Goal: Obtain resource: Download file/media

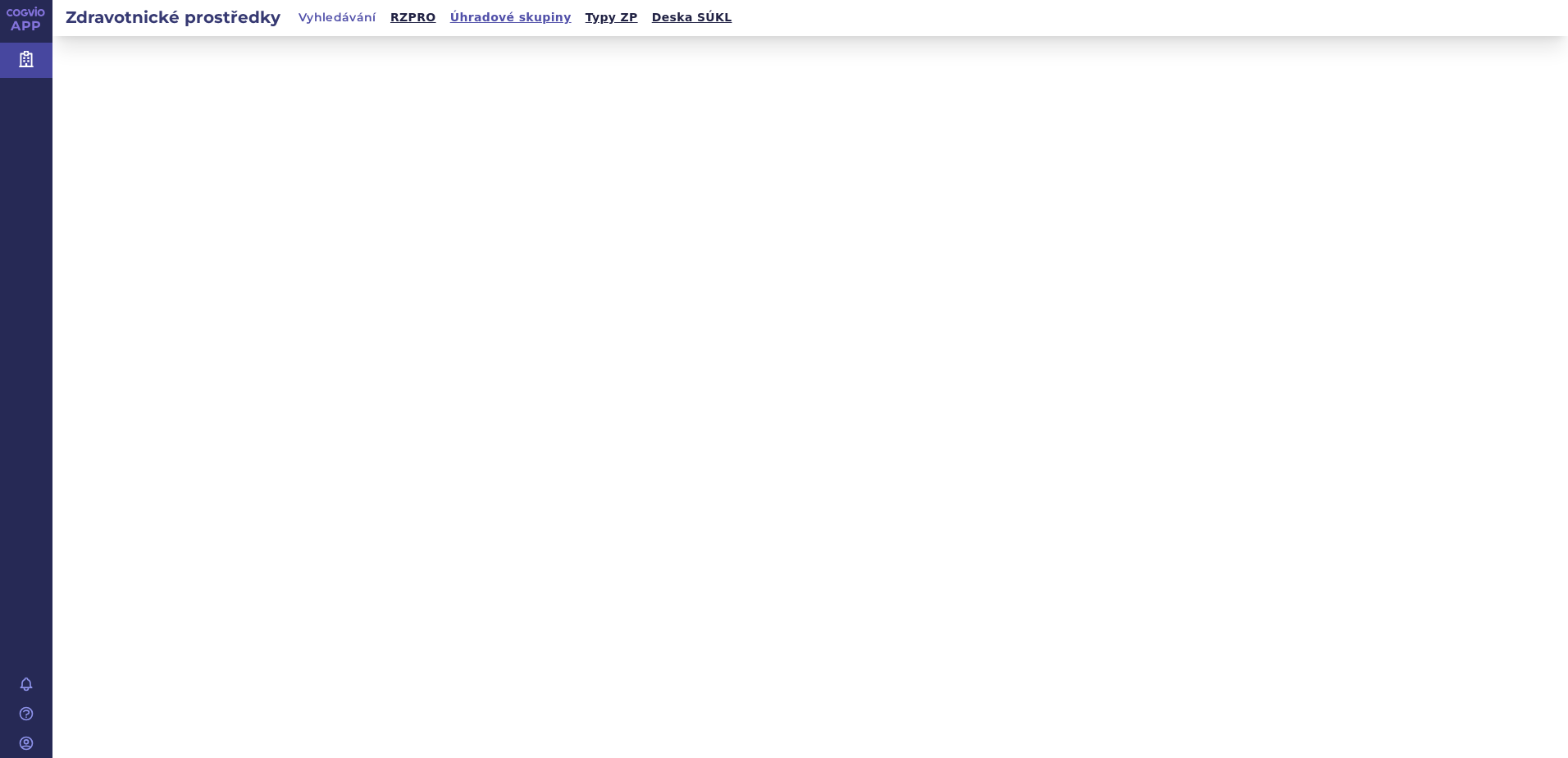
click at [490, 20] on link "Úhradové skupiny" at bounding box center [511, 17] width 132 height 22
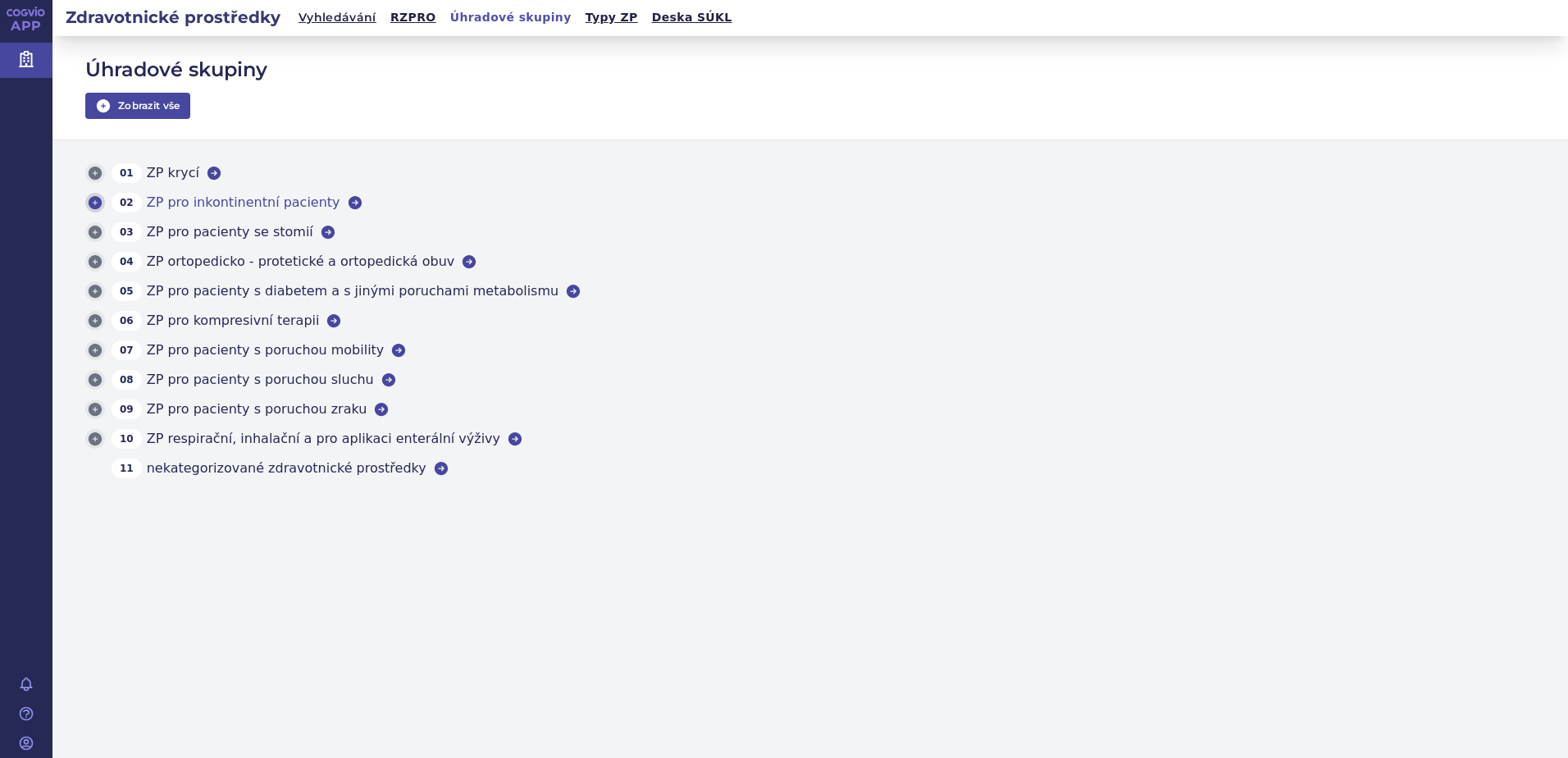
click at [98, 202] on icon at bounding box center [95, 203] width 13 height 13
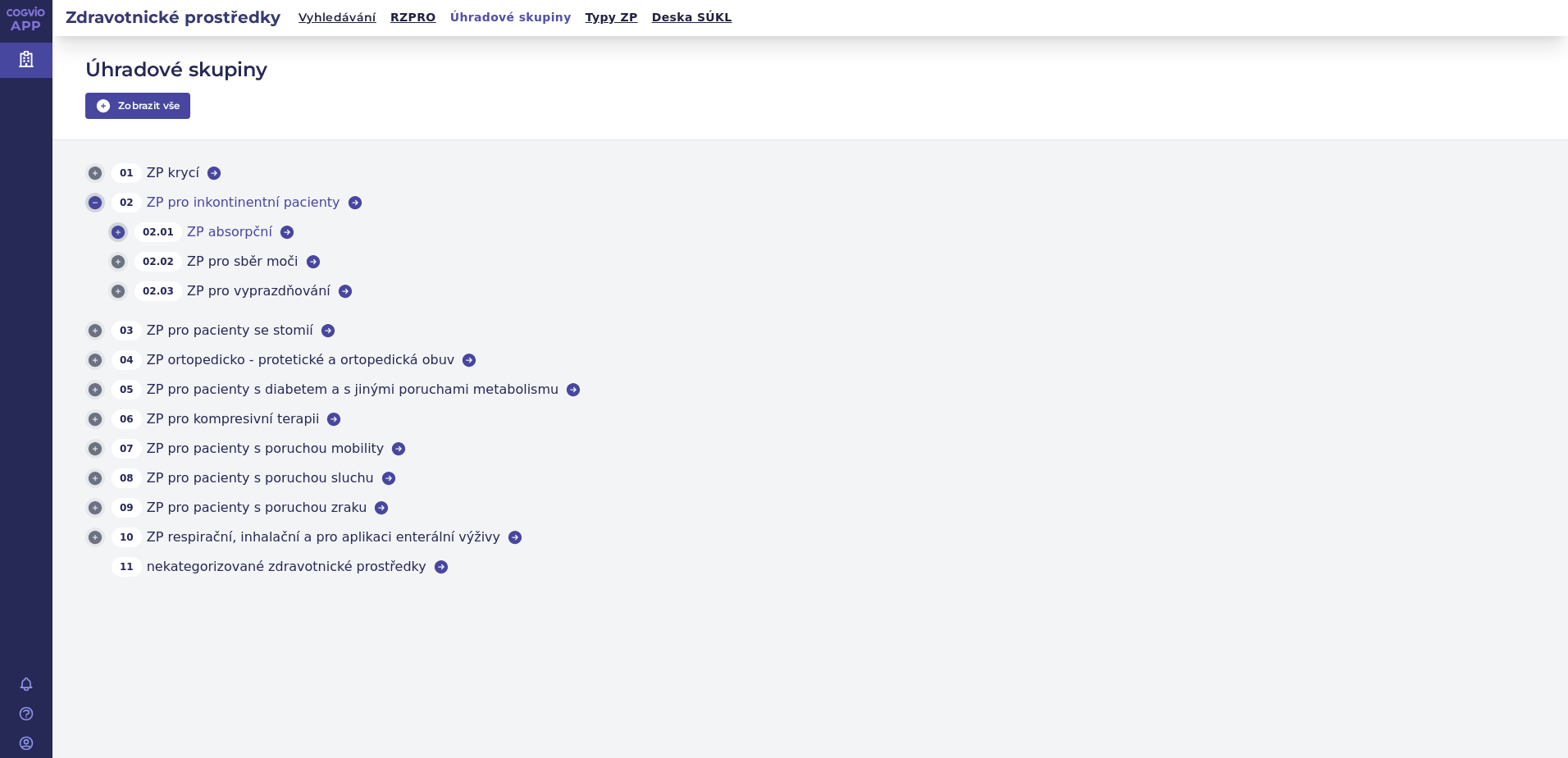
click at [120, 232] on icon at bounding box center [118, 232] width 13 height 13
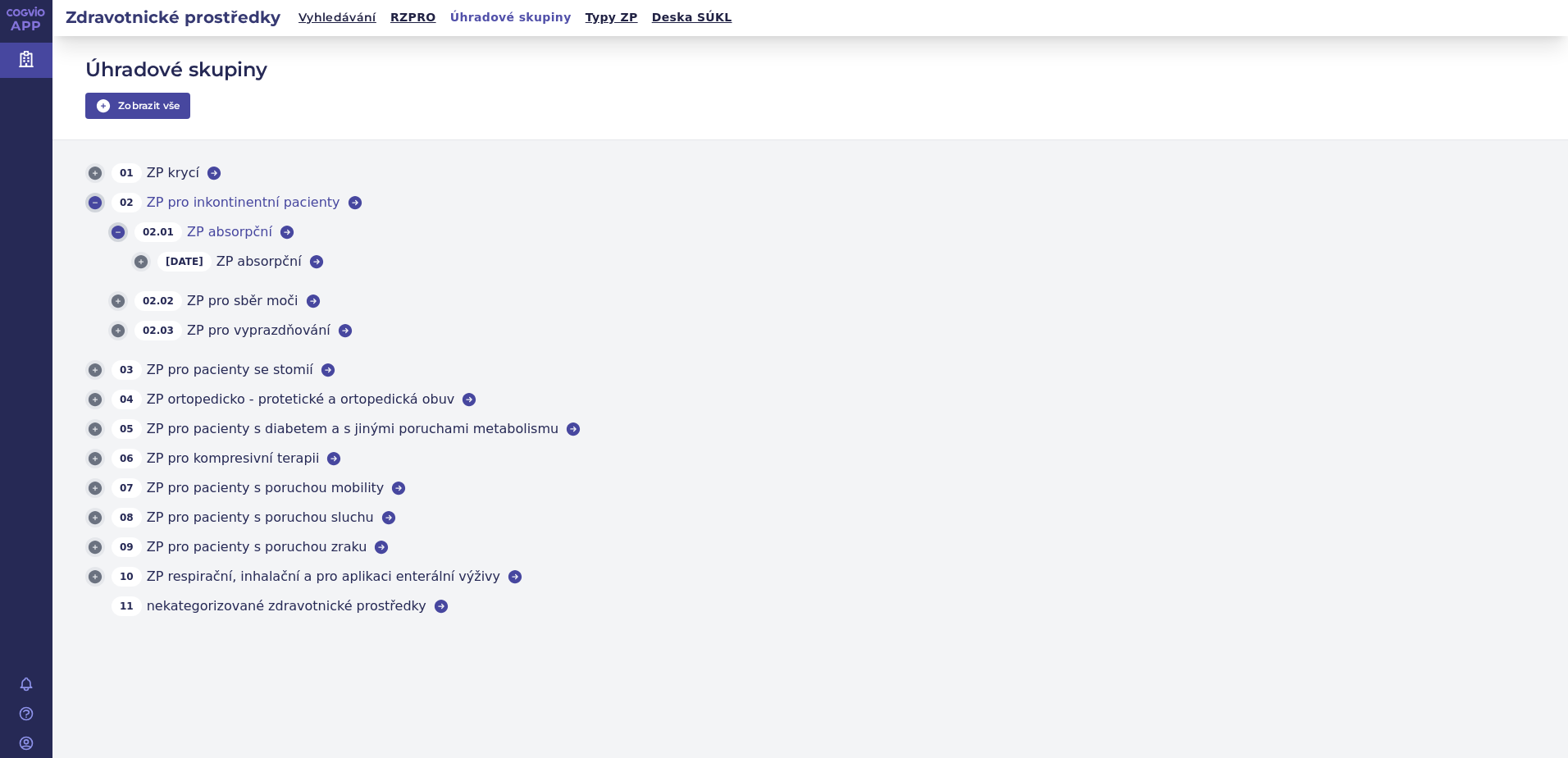
click at [120, 232] on icon at bounding box center [118, 232] width 13 height 13
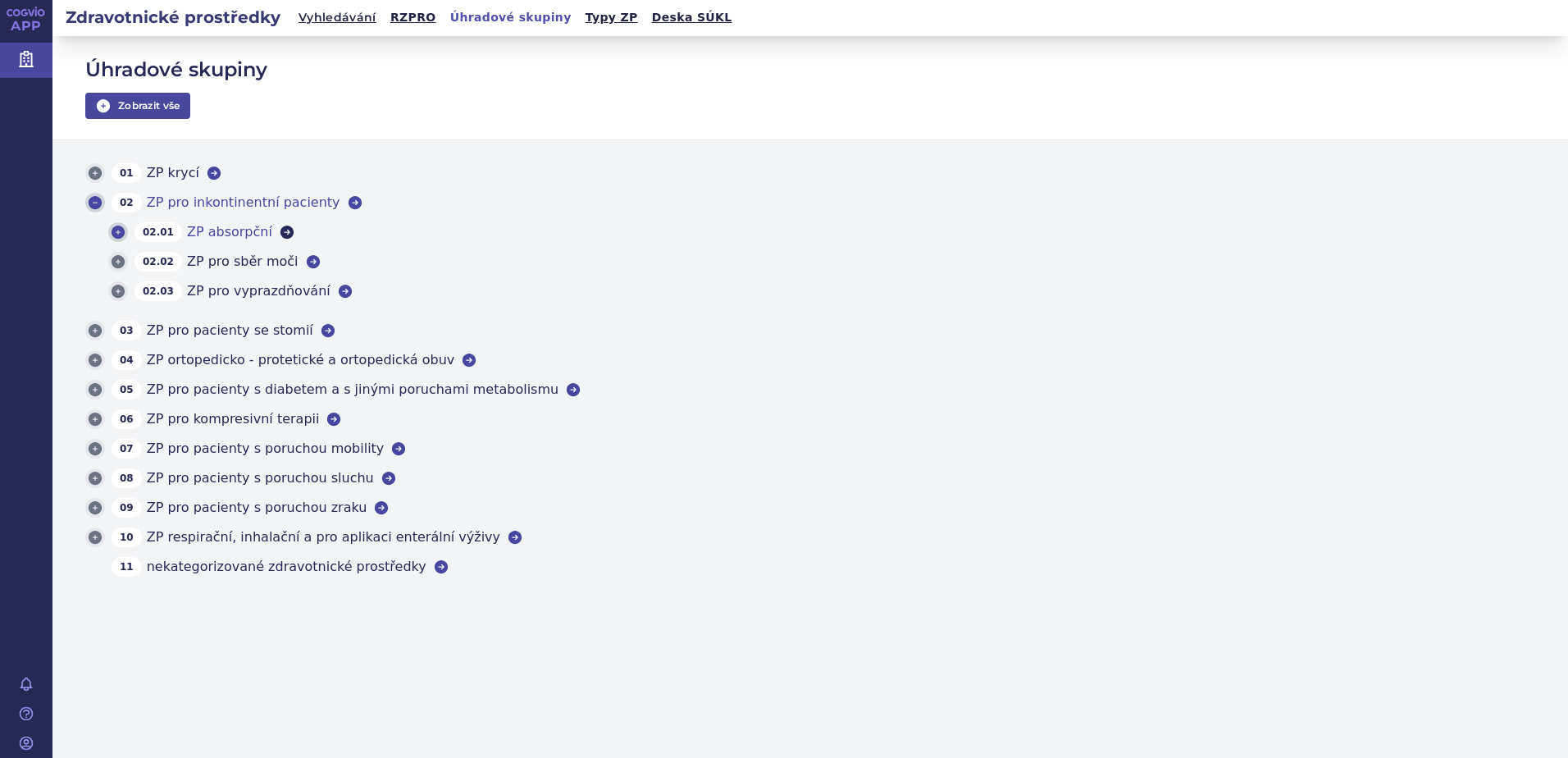
click at [281, 230] on icon at bounding box center [287, 232] width 13 height 13
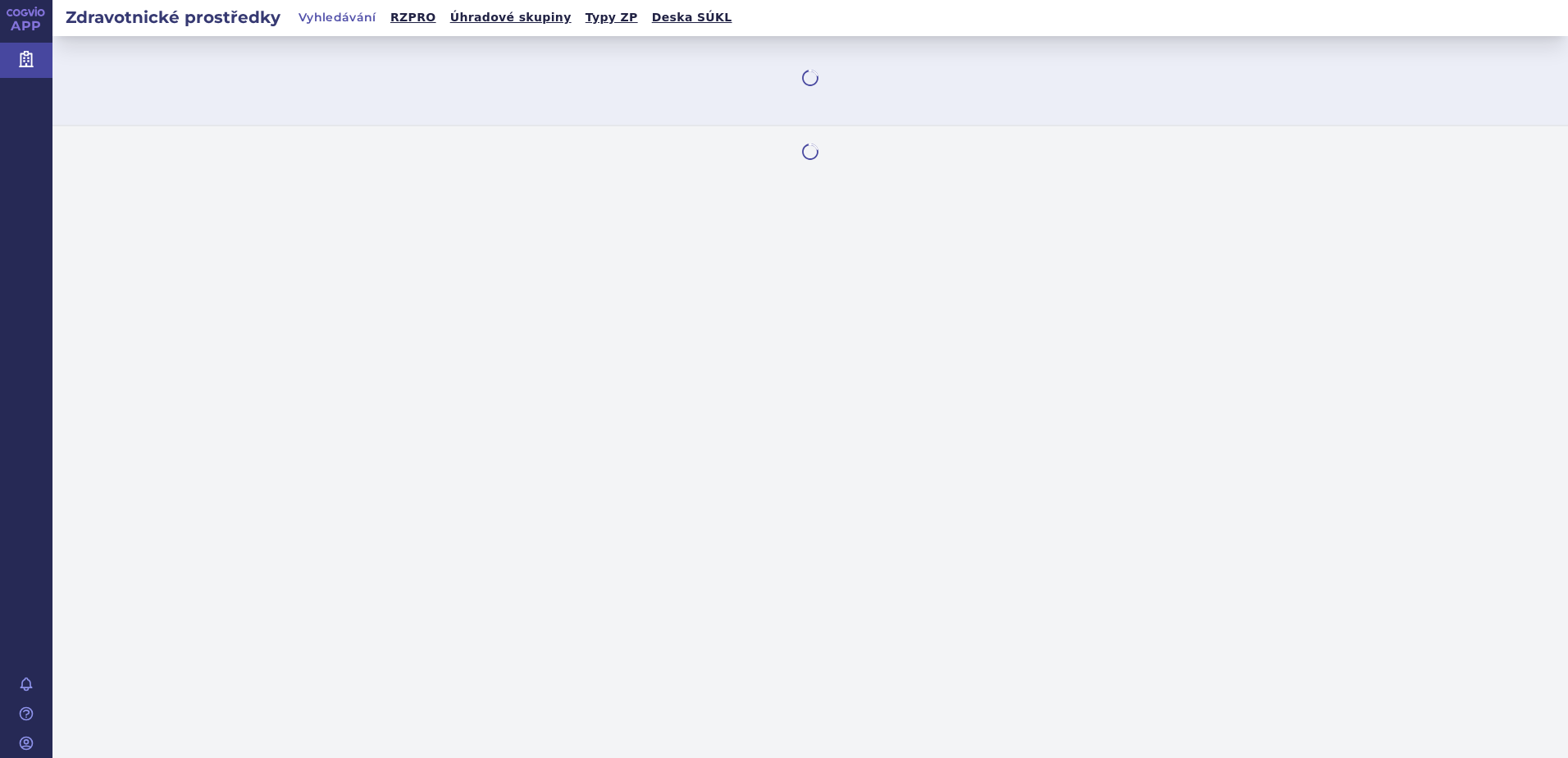
select select "filter-category-tree"
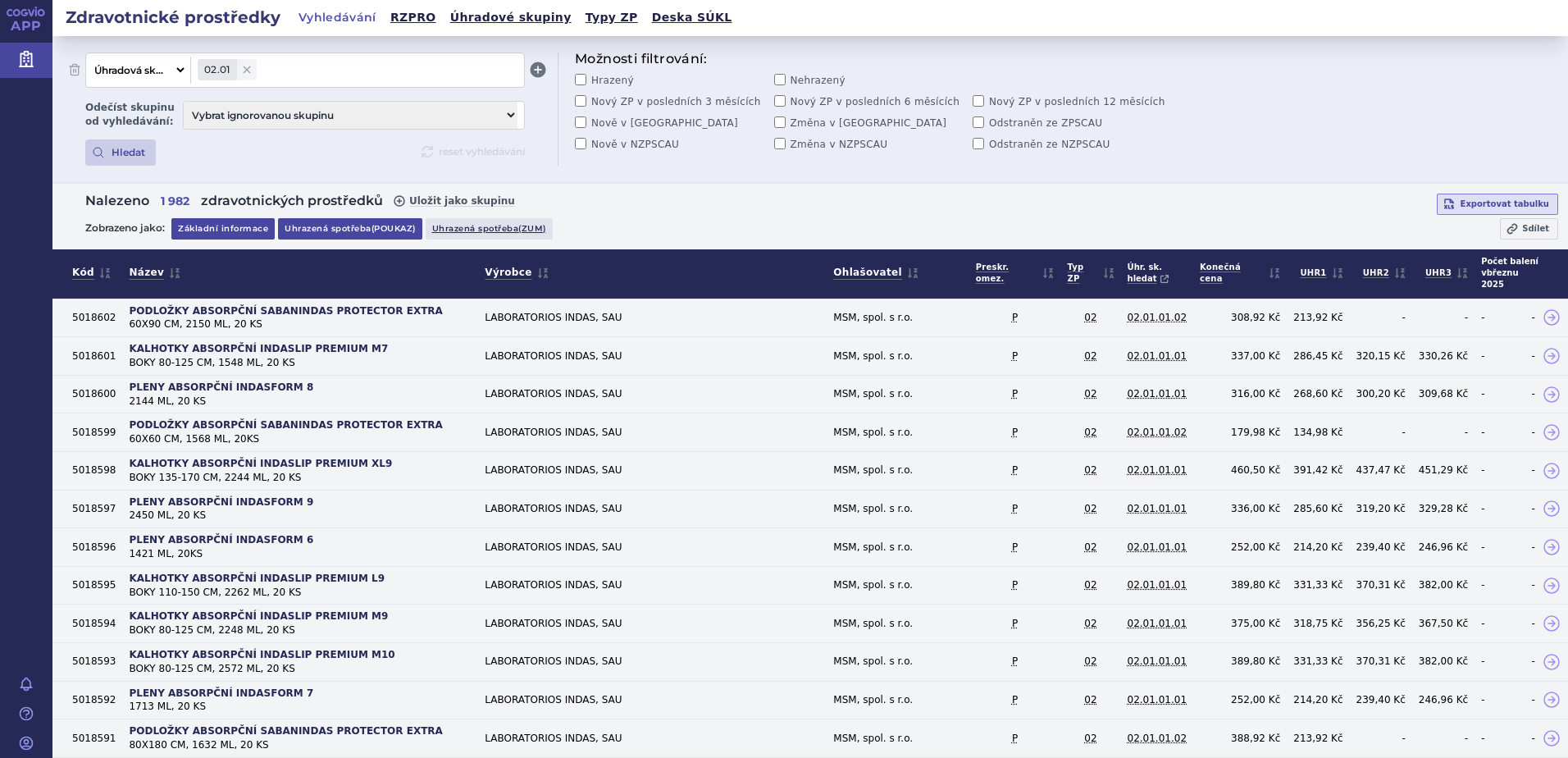
click at [337, 228] on link "Uhrazená spotřeba (poukaz)" at bounding box center [350, 229] width 144 height 21
click at [353, 235] on link "Uhrazená spotřeba (poukaz)" at bounding box center [350, 229] width 144 height 21
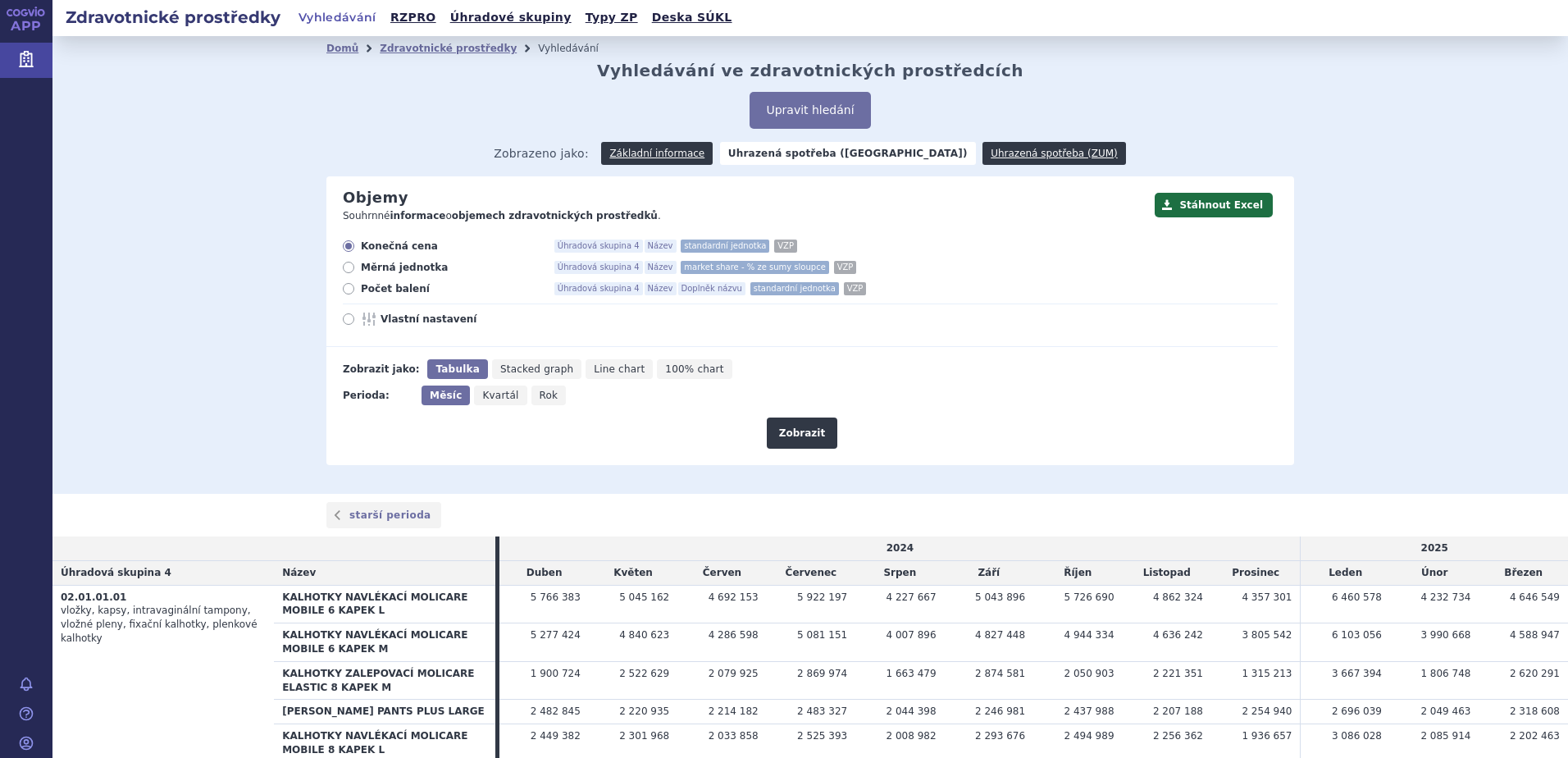
click at [345, 318] on icon at bounding box center [349, 319] width 12 height 12
click at [345, 318] on input "Vlastní nastavení" at bounding box center [350, 321] width 11 height 11
radio input "true"
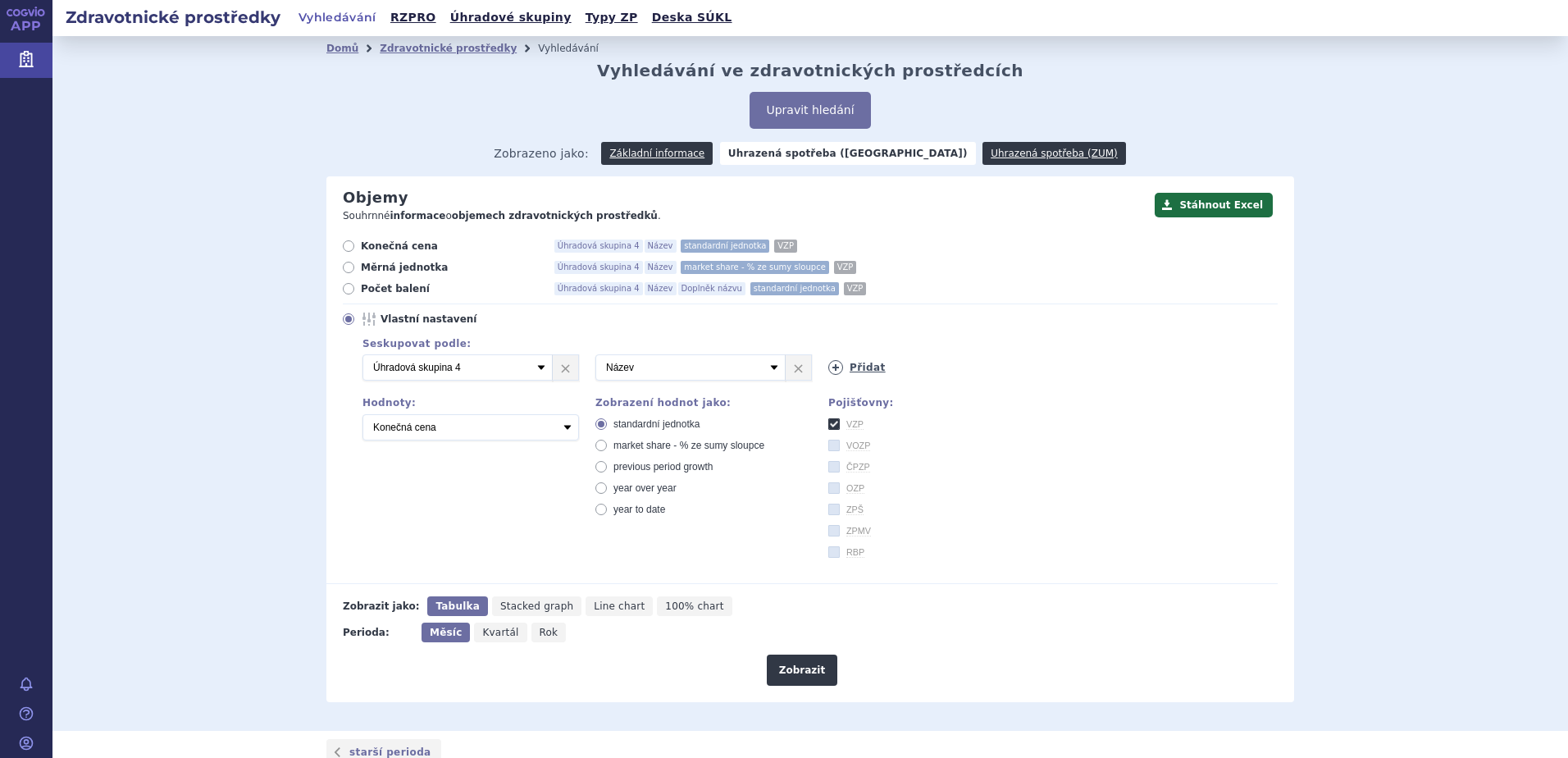
click at [863, 372] on link "Přidat" at bounding box center [857, 367] width 58 height 14
click at [939, 371] on select "Vyberte groupování Název Doplněk názvu Kód pojišťovny SÚKL kód Úhradová skupina…" at bounding box center [923, 367] width 190 height 26
select select "manufacturer"
click at [828, 355] on select "Vyberte groupování Název Doplněk názvu Kód pojišťovny SÚKL kód Úhradová skupina…" at bounding box center [923, 367] width 190 height 26
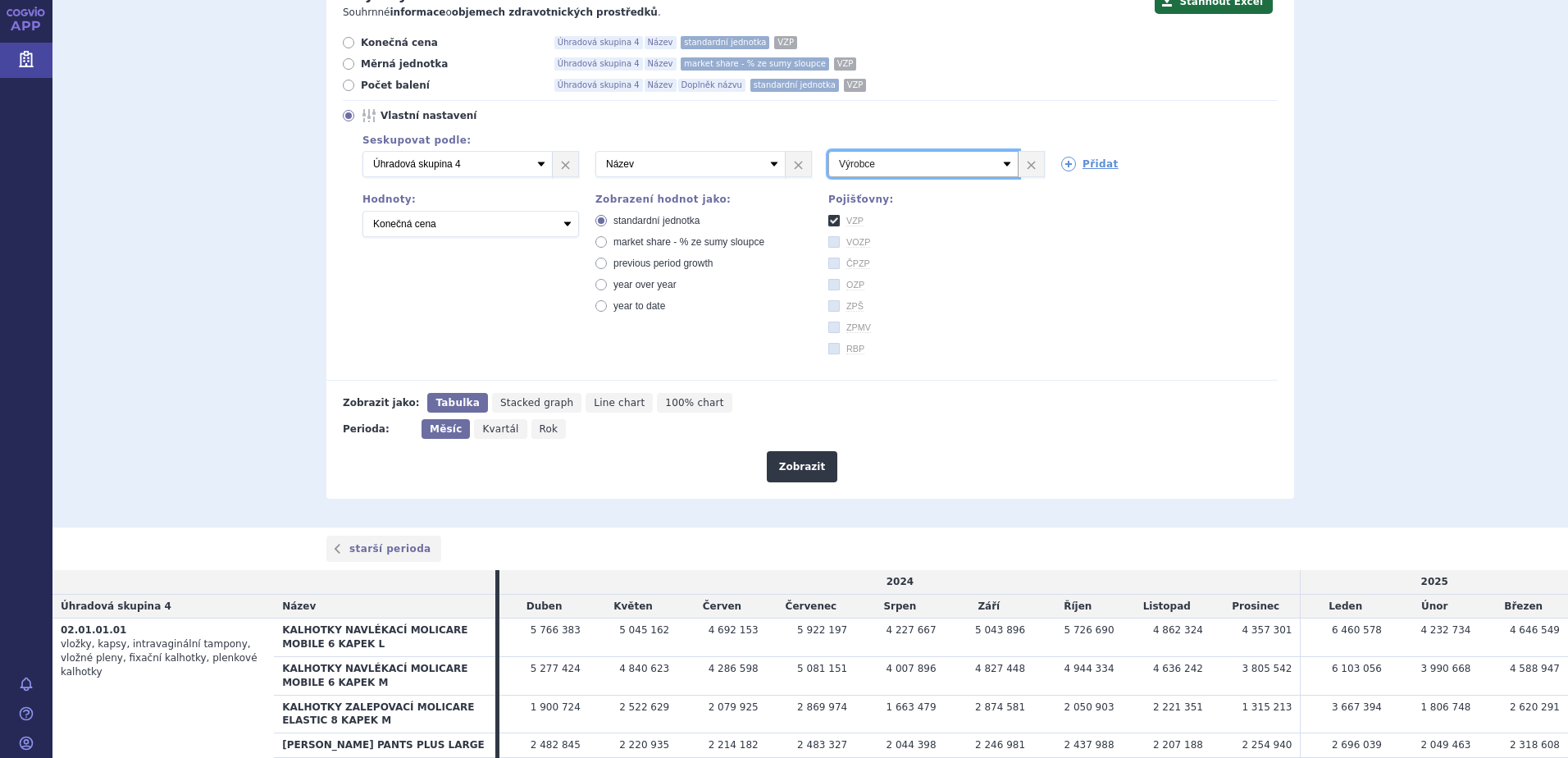
scroll to position [82, 0]
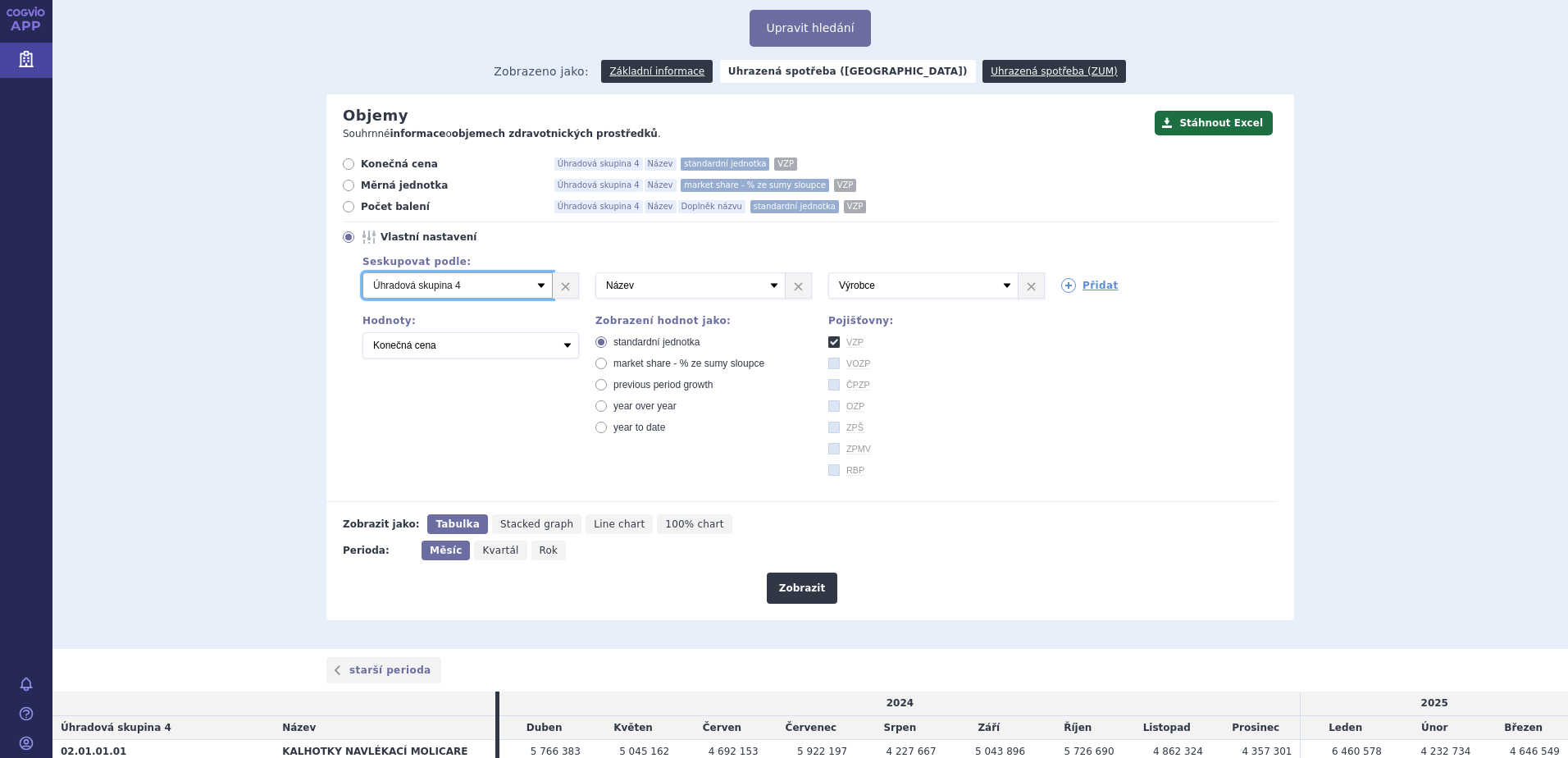
click at [527, 282] on select "Vyberte groupování Název Doplněk názvu Kód pojišťovny SÚKL kód Úhradová skupina…" at bounding box center [457, 284] width 190 height 26
click at [362, 273] on select "Vyberte groupování Název Doplněk názvu Kód pojišťovny SÚKL kód Úhradová skupina…" at bounding box center [457, 284] width 190 height 26
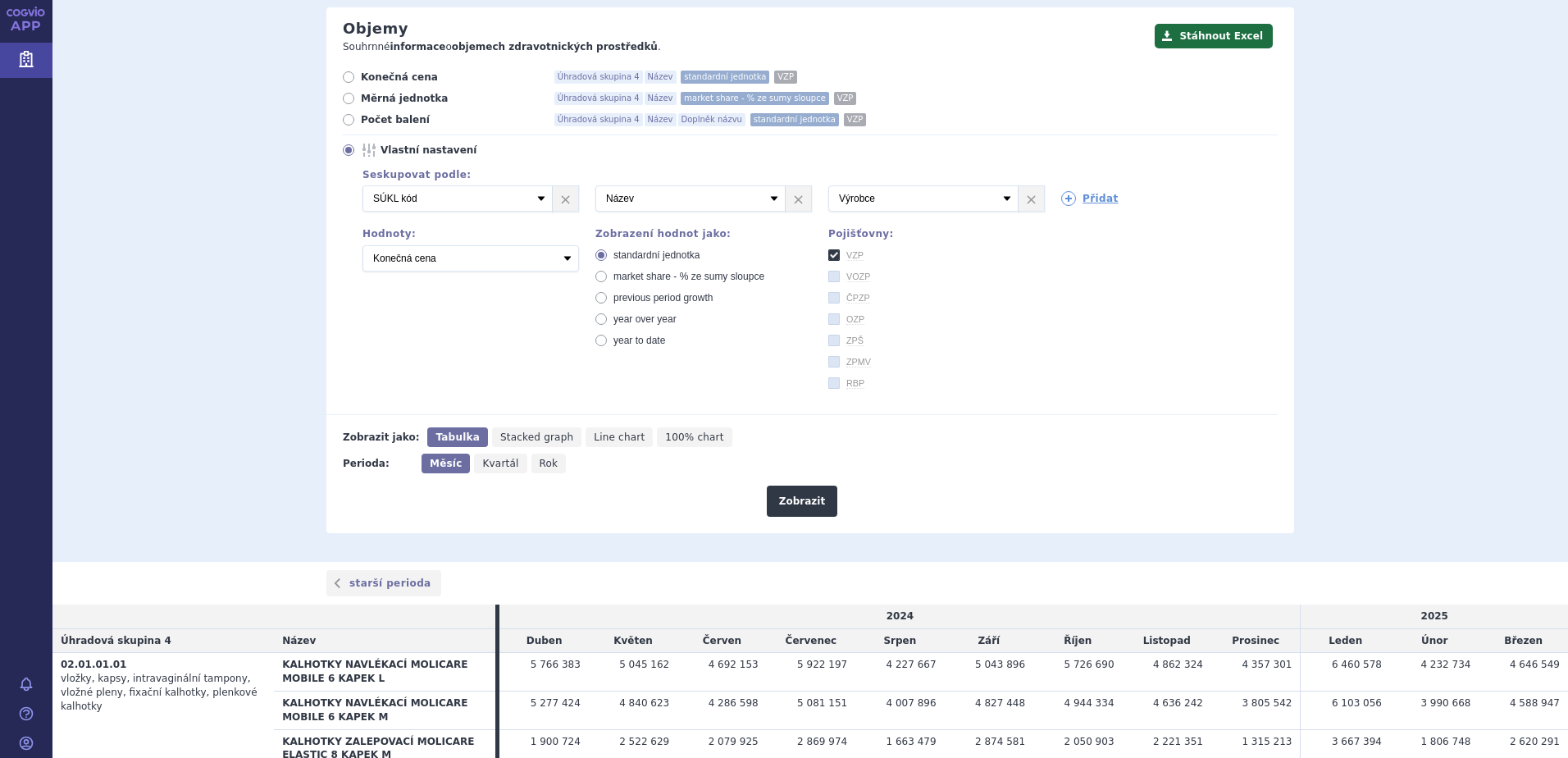
scroll to position [164, 0]
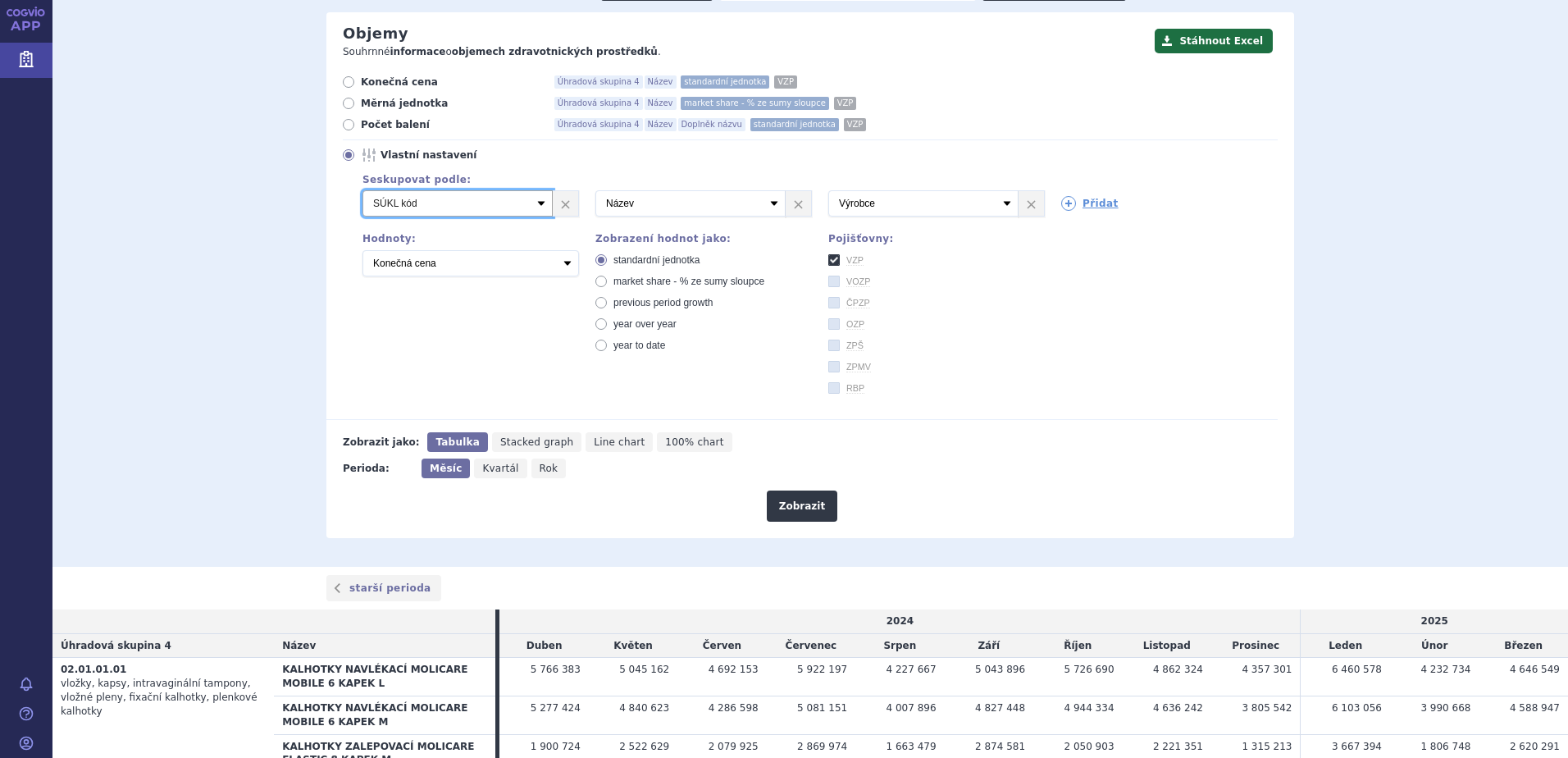
click at [512, 208] on select "Vyberte groupování Název Doplněk názvu Kód pojišťovny SÚKL kód Úhradová skupina…" at bounding box center [457, 203] width 190 height 26
select select "manufacturer"
click at [362, 191] on select "Vyberte groupování Název Doplněk názvu Kód pojišťovny SÚKL kód Úhradová skupina…" at bounding box center [457, 203] width 190 height 26
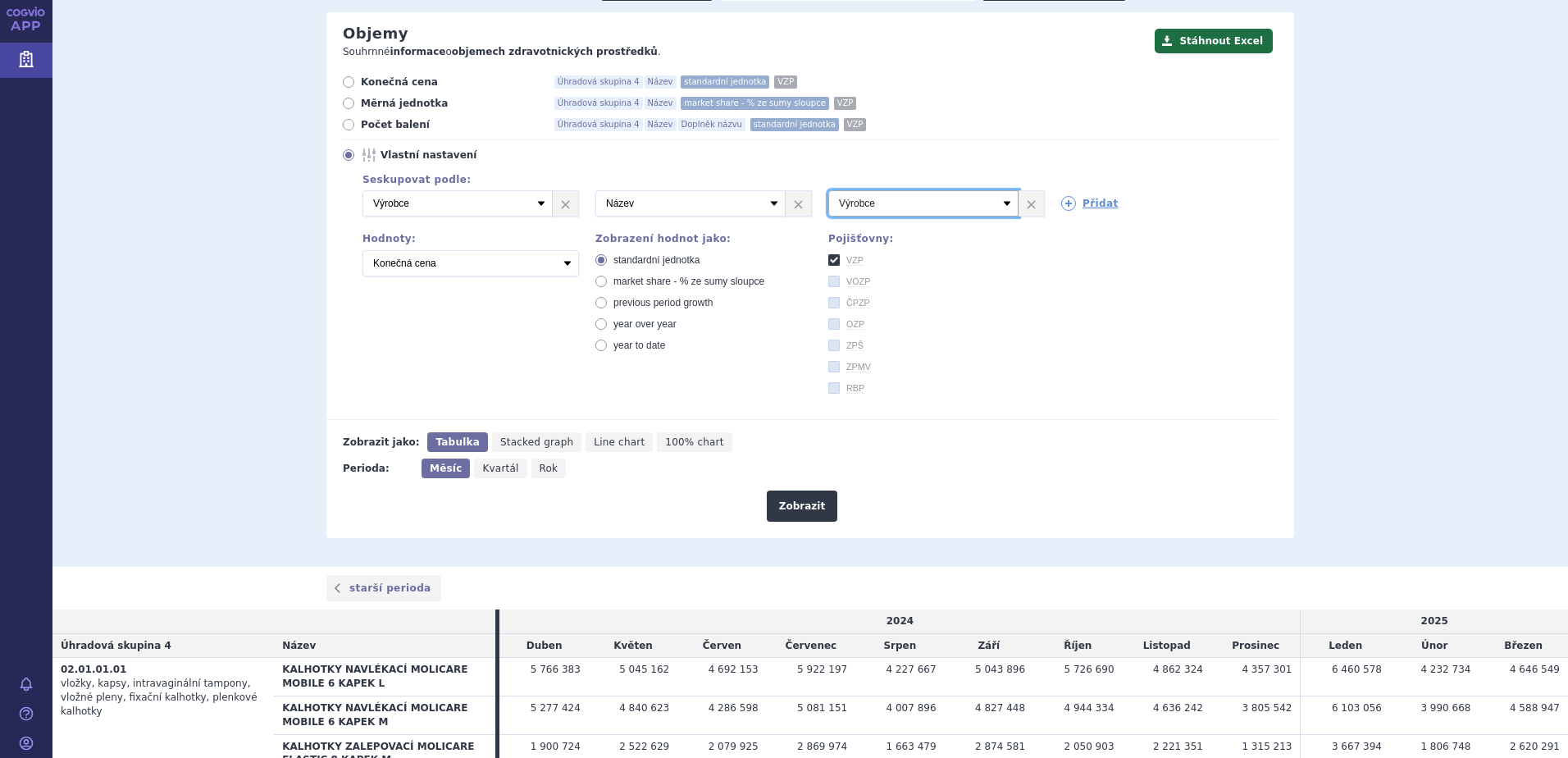
click at [907, 208] on select "Vyberte groupování Název Doplněk názvu Kód pojišťovny SÚKL kód Úhradová skupina…" at bounding box center [923, 203] width 190 height 26
select select "supplement"
click at [828, 191] on select "Vyberte groupování Název Doplněk názvu Kód pojišťovny SÚKL kód Úhradová skupina…" at bounding box center [923, 203] width 190 height 26
click at [1095, 203] on link "Přidat" at bounding box center [1090, 203] width 58 height 14
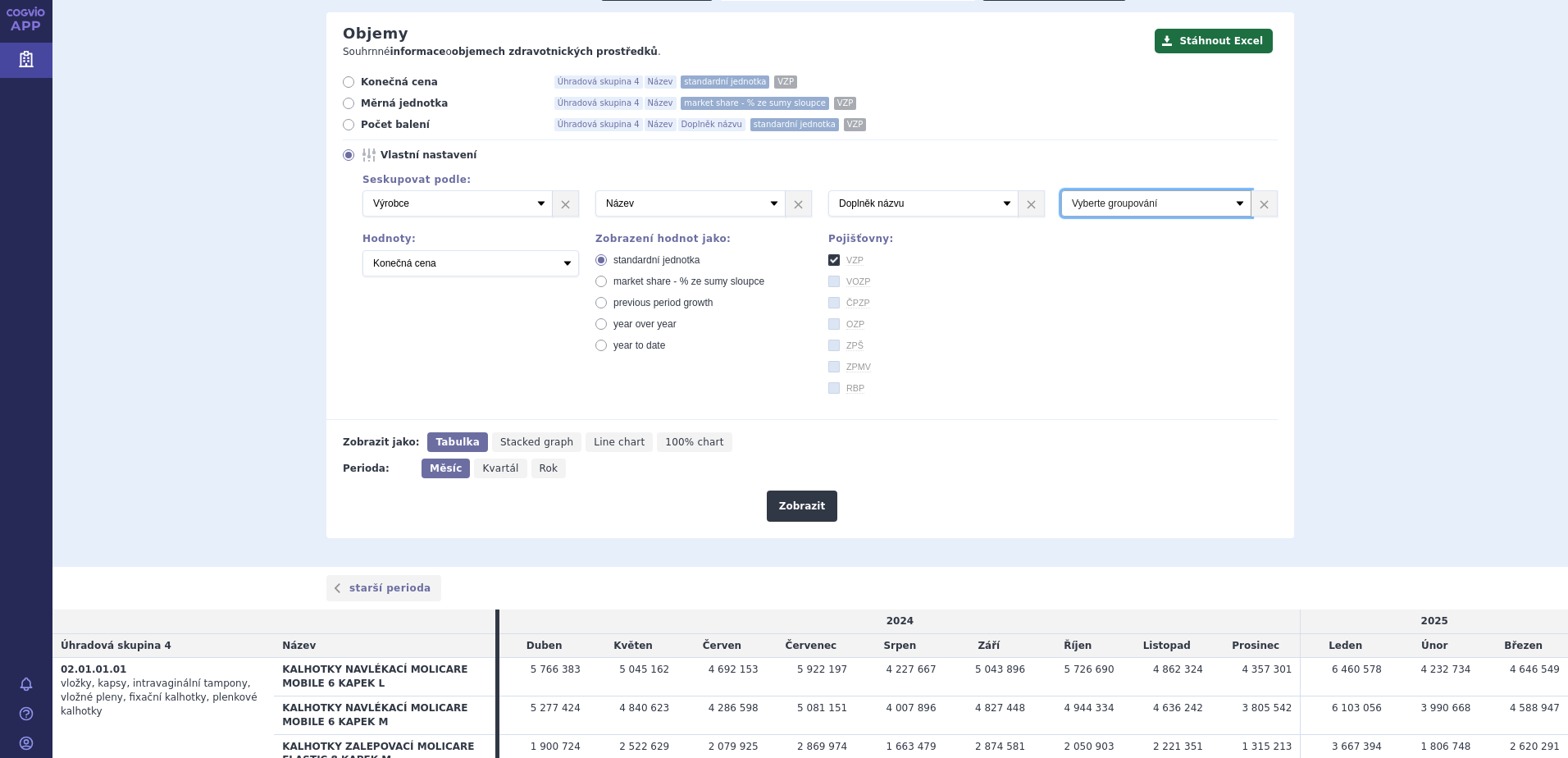
click at [1131, 211] on select "Vyberte groupování Název Doplněk názvu Kód pojišťovny SÚKL kód Úhradová skupina…" at bounding box center [1157, 203] width 190 height 26
click at [983, 517] on div "Zobrazit" at bounding box center [802, 500] width 951 height 43
click at [799, 513] on button "Zobrazit" at bounding box center [801, 506] width 70 height 31
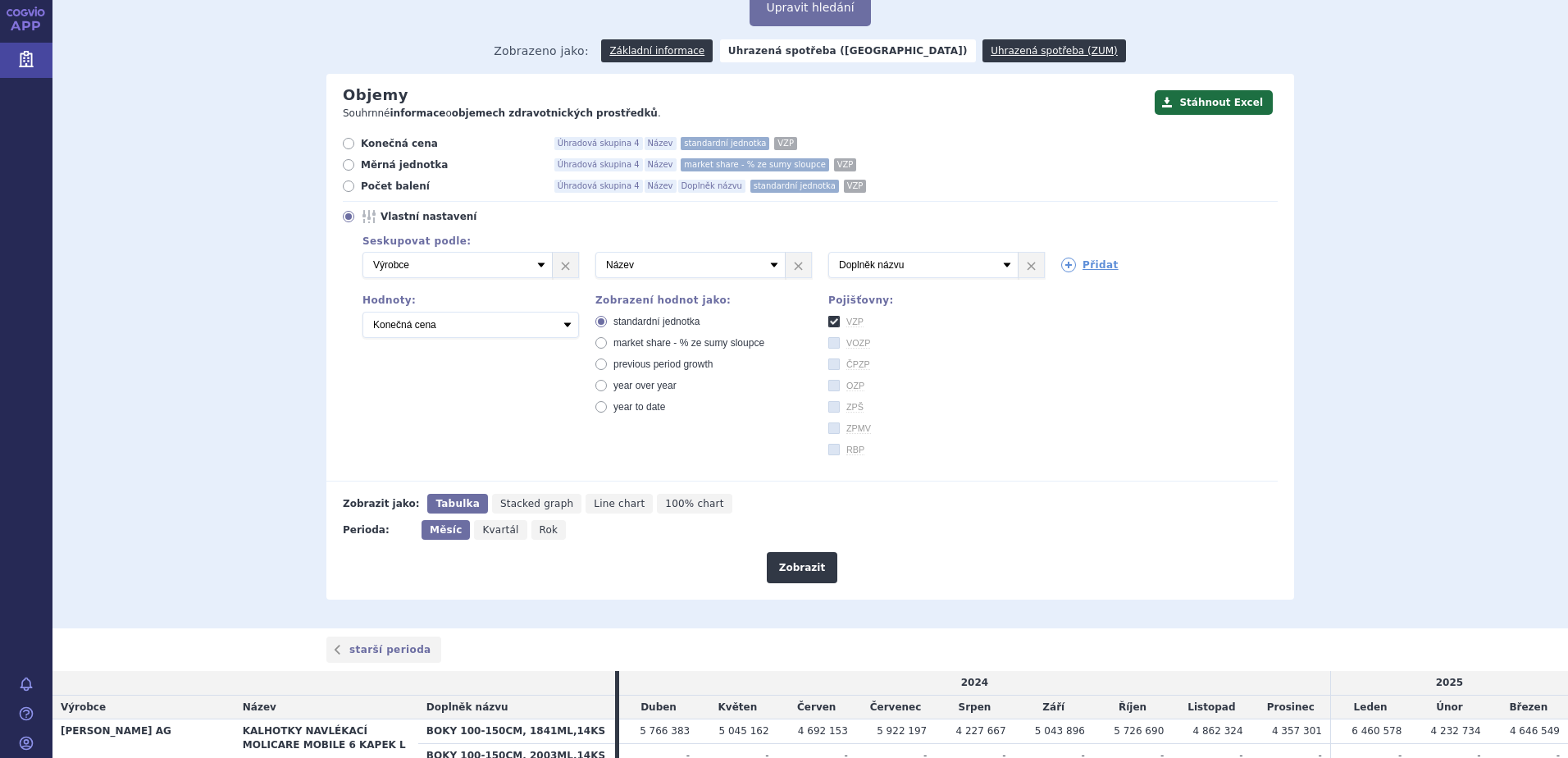
scroll to position [82, 0]
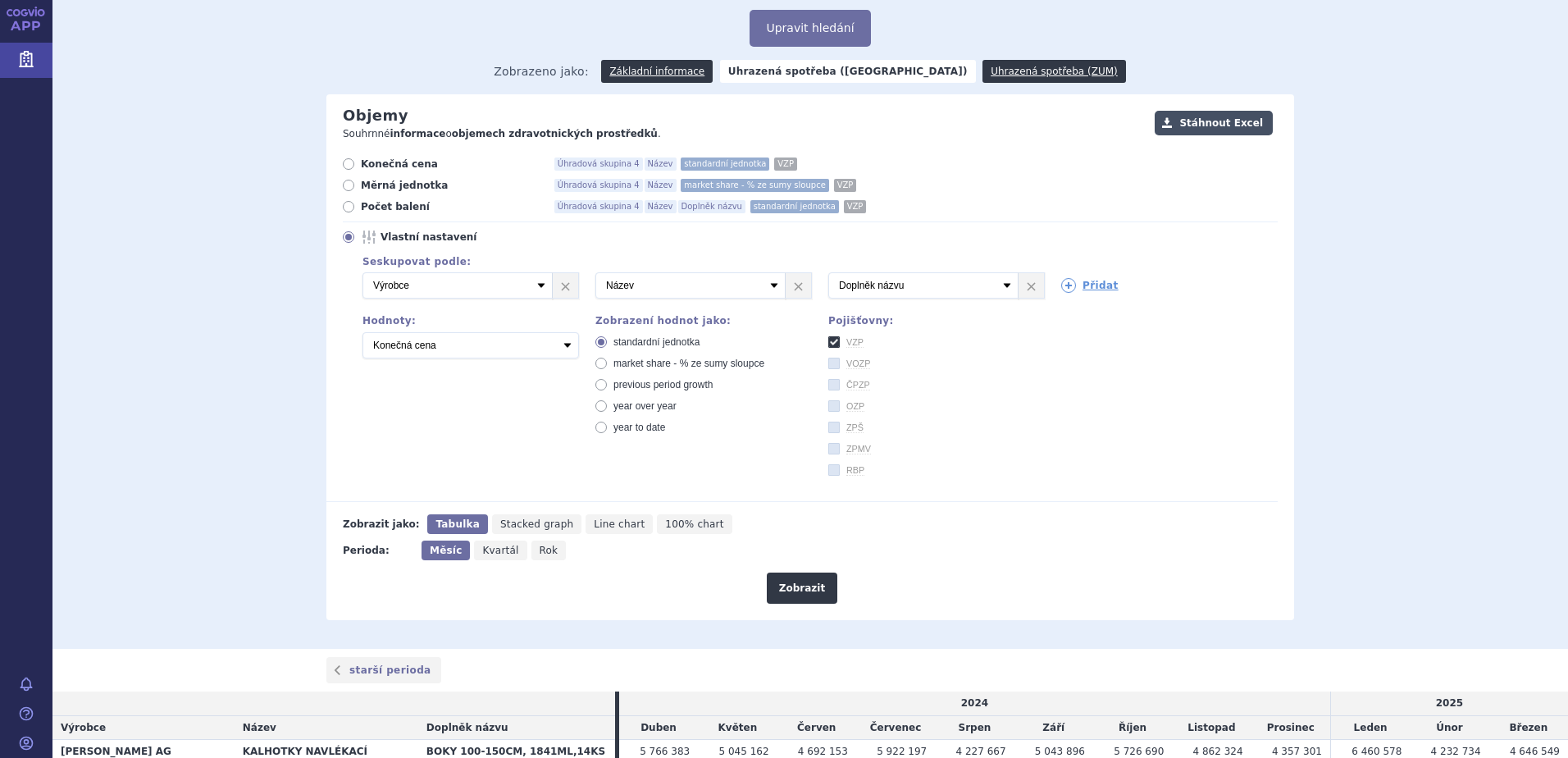
click at [1219, 115] on button "Stáhnout Excel" at bounding box center [1213, 123] width 118 height 25
click at [540, 555] on span "Rok" at bounding box center [550, 550] width 19 height 12
click at [534, 551] on input "Rok" at bounding box center [536, 546] width 11 height 11
radio input "true"
click at [803, 604] on div "Generuji .xls Objemy Souhrnné informace o objemech zdravotnických prostředků . …" at bounding box center [810, 356] width 968 height 526
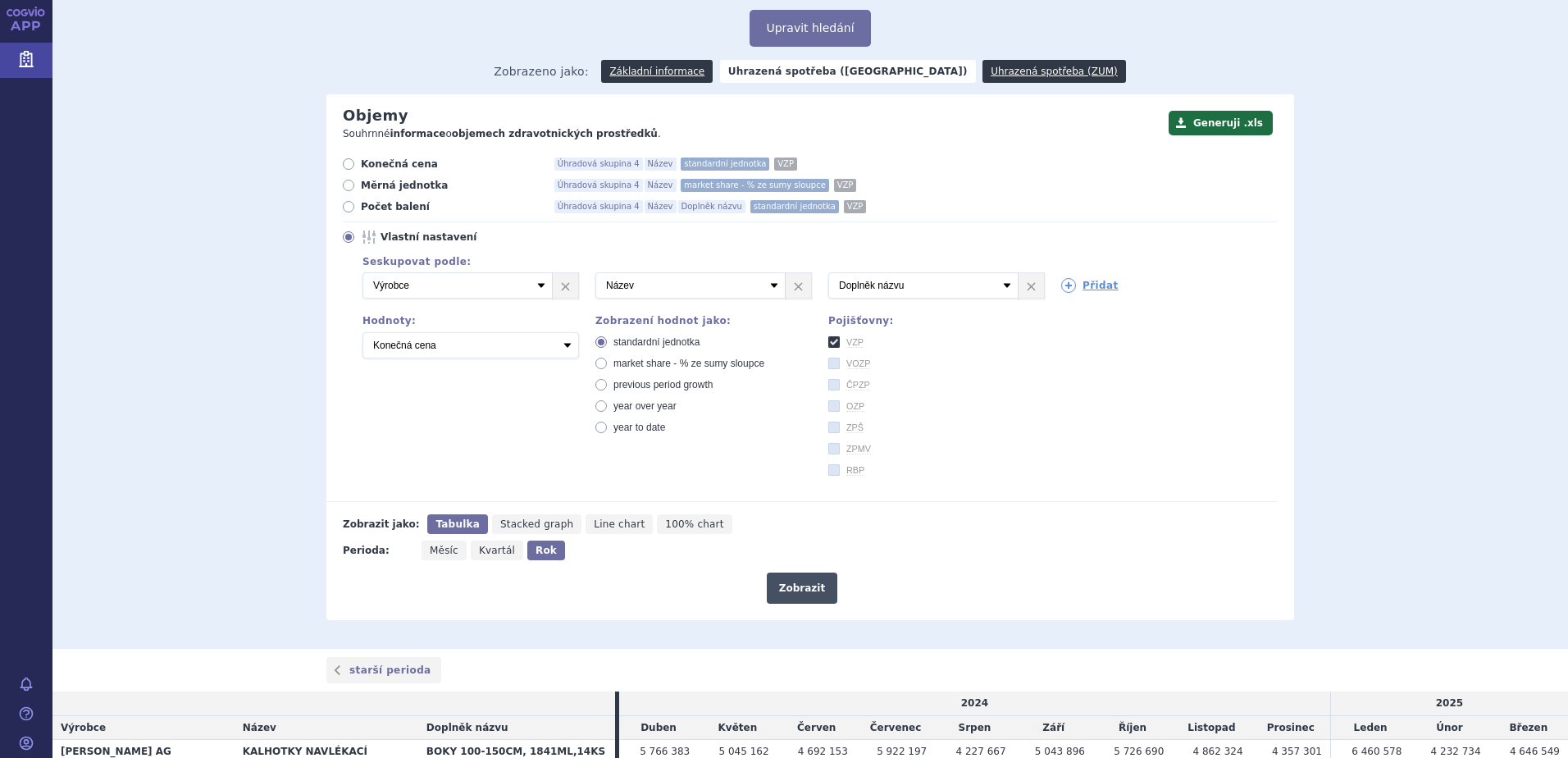
click at [804, 592] on button "Zobrazit" at bounding box center [801, 588] width 70 height 31
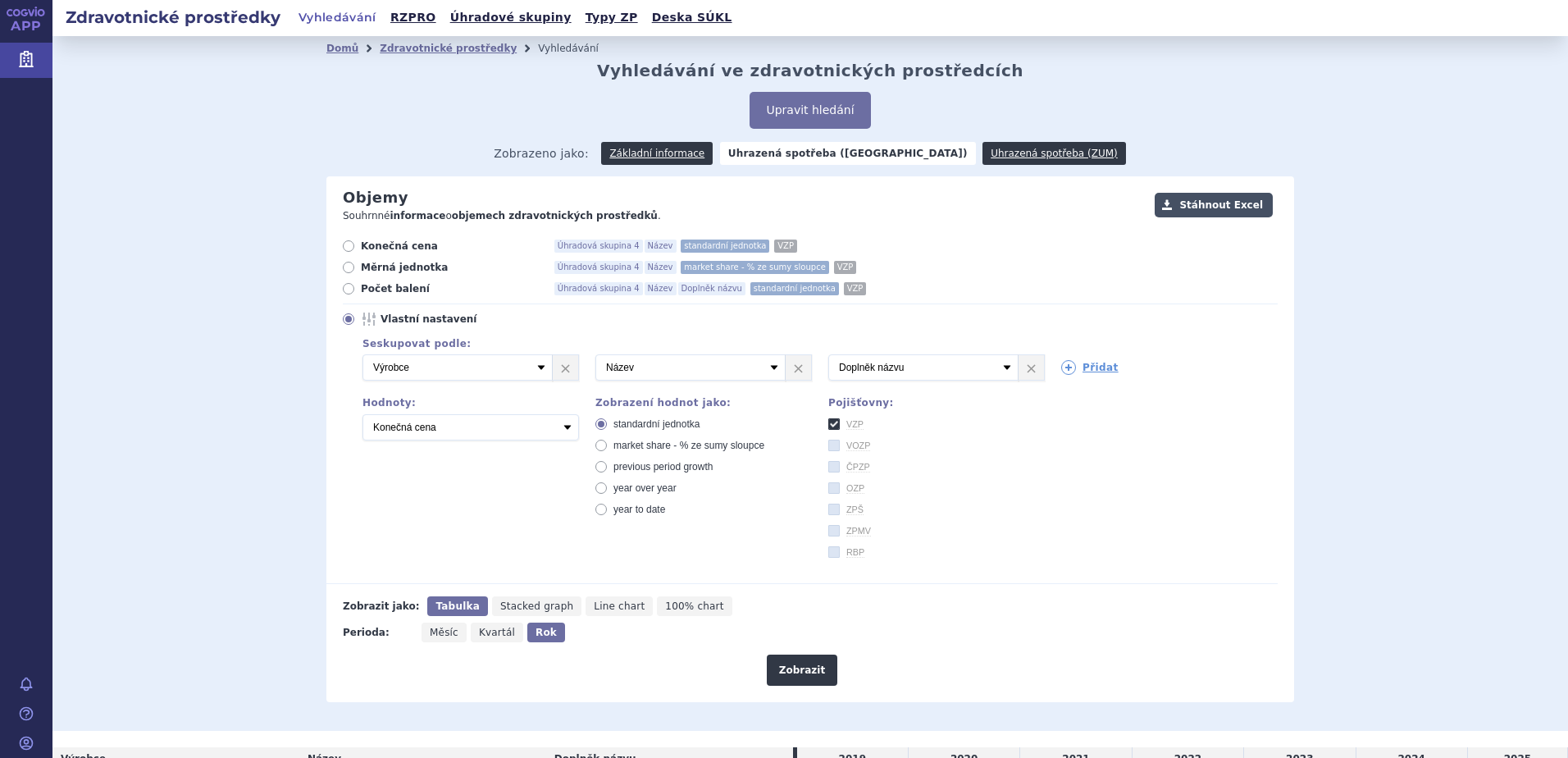
click at [1219, 206] on button "Stáhnout Excel" at bounding box center [1213, 206] width 118 height 25
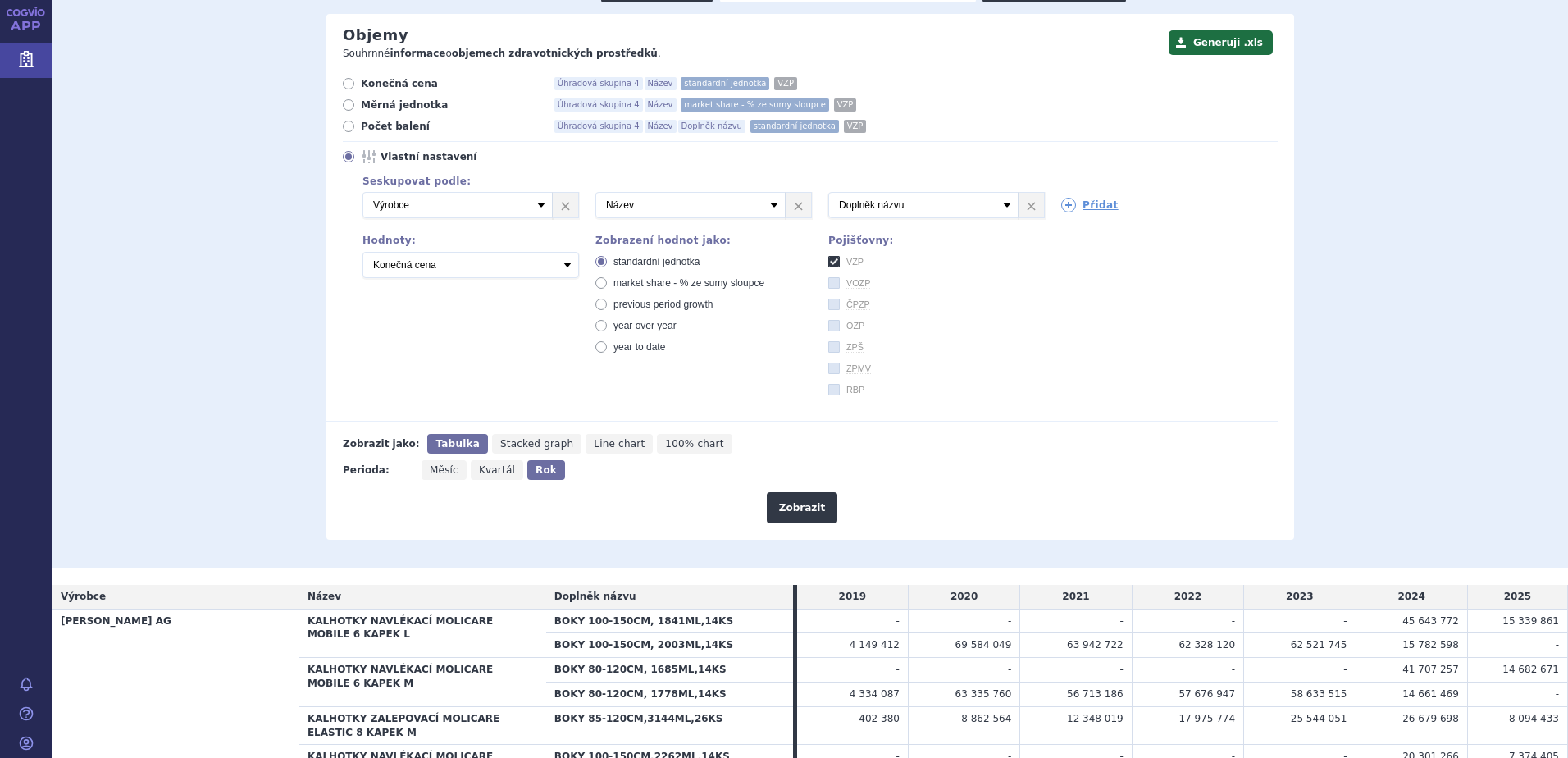
scroll to position [164, 0]
